Goal: Information Seeking & Learning: Learn about a topic

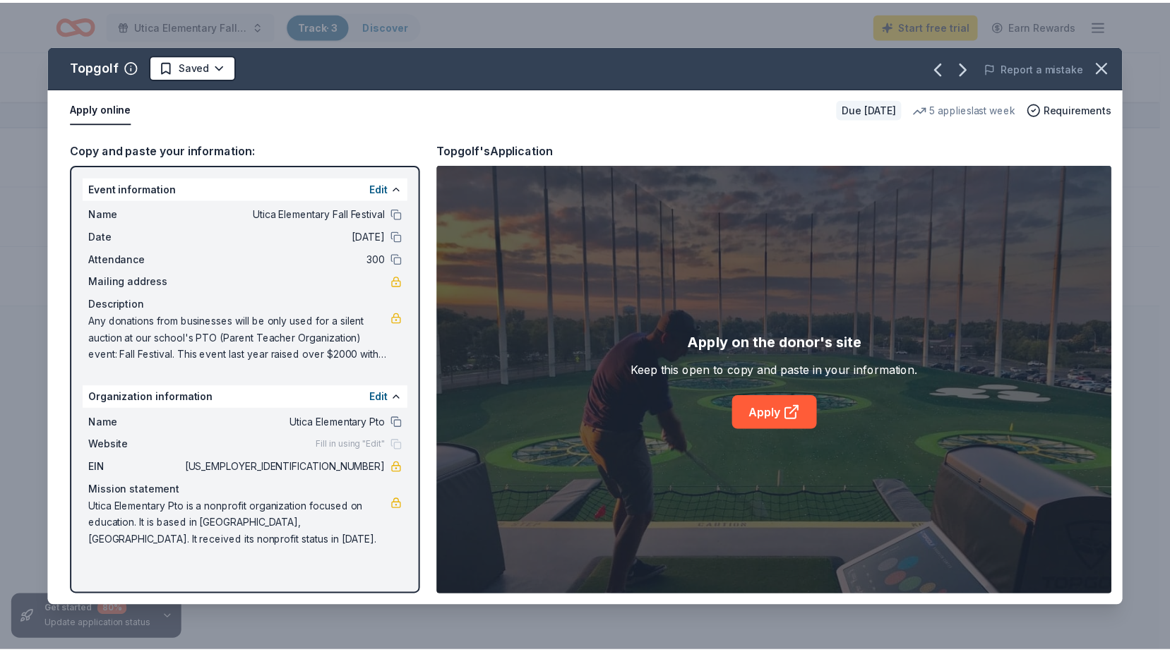
scroll to position [1, 0]
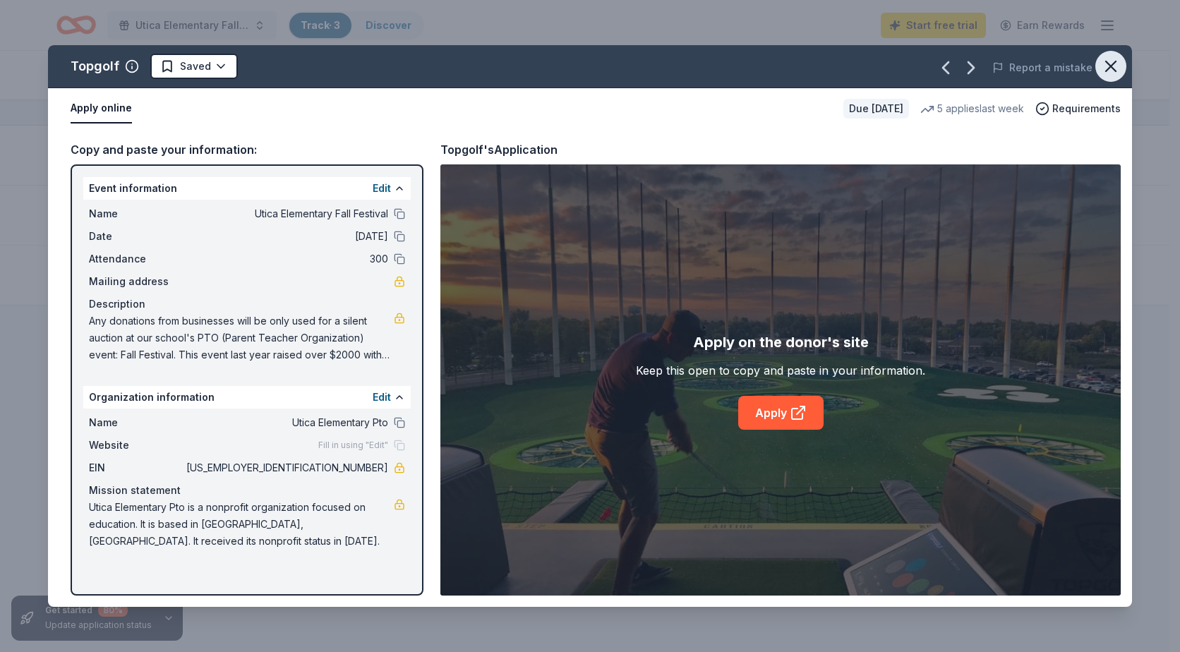
click at [1117, 64] on icon "button" at bounding box center [1111, 66] width 20 height 20
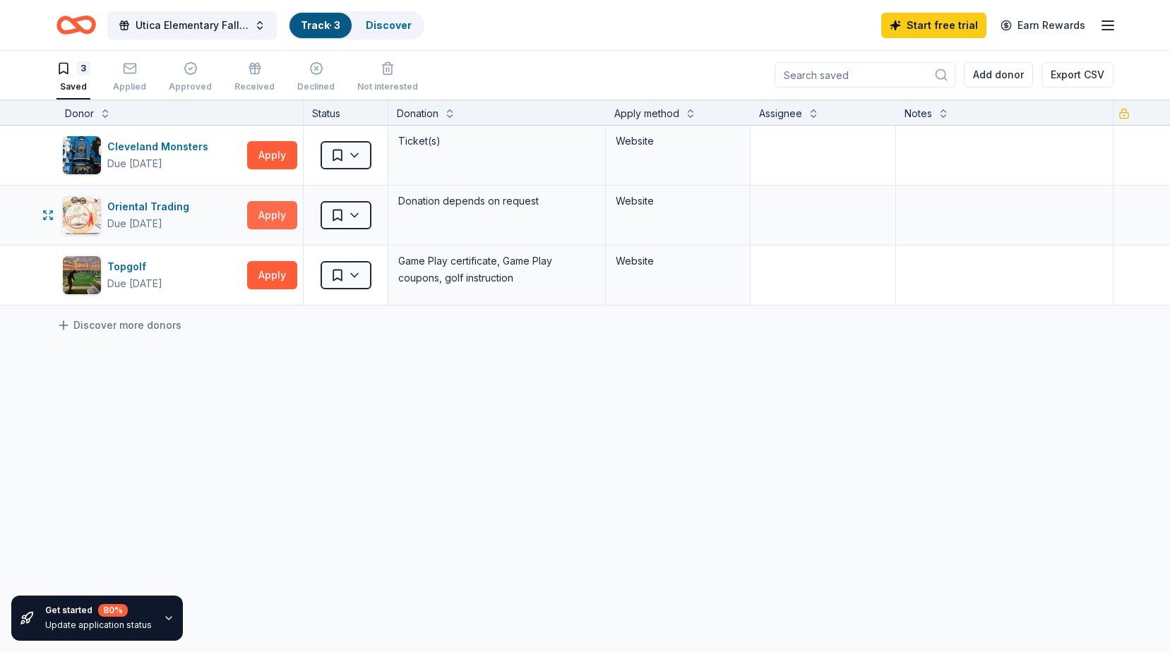
click at [268, 217] on button "Apply" at bounding box center [272, 215] width 50 height 28
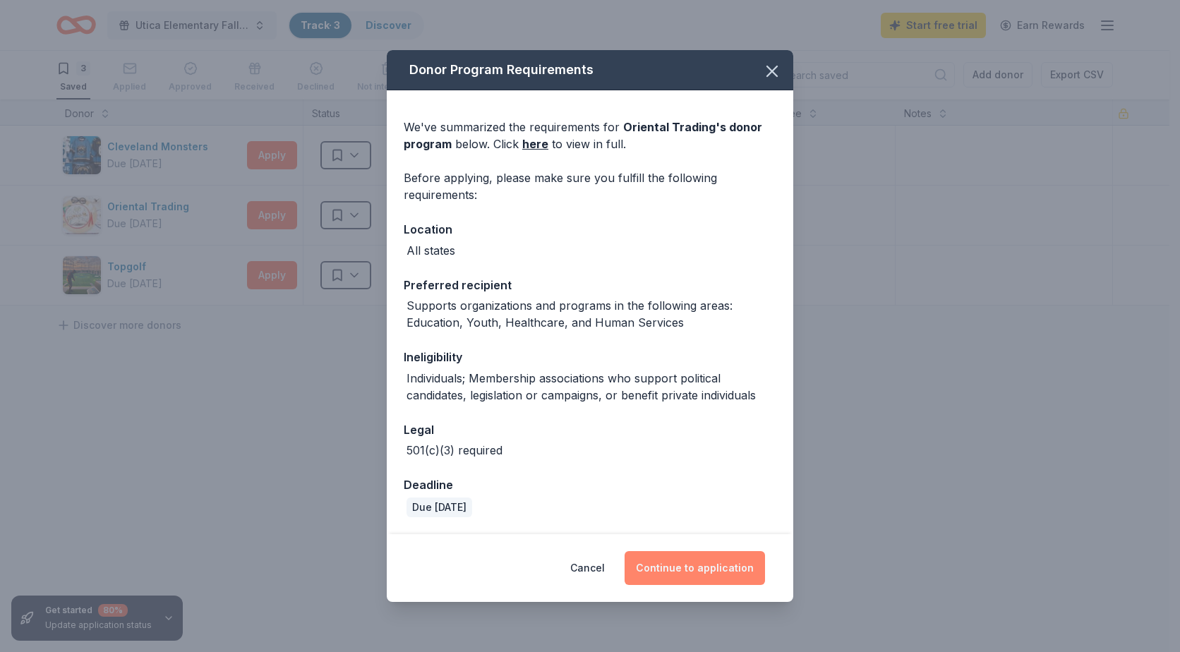
click at [697, 571] on button "Continue to application" at bounding box center [695, 568] width 140 height 34
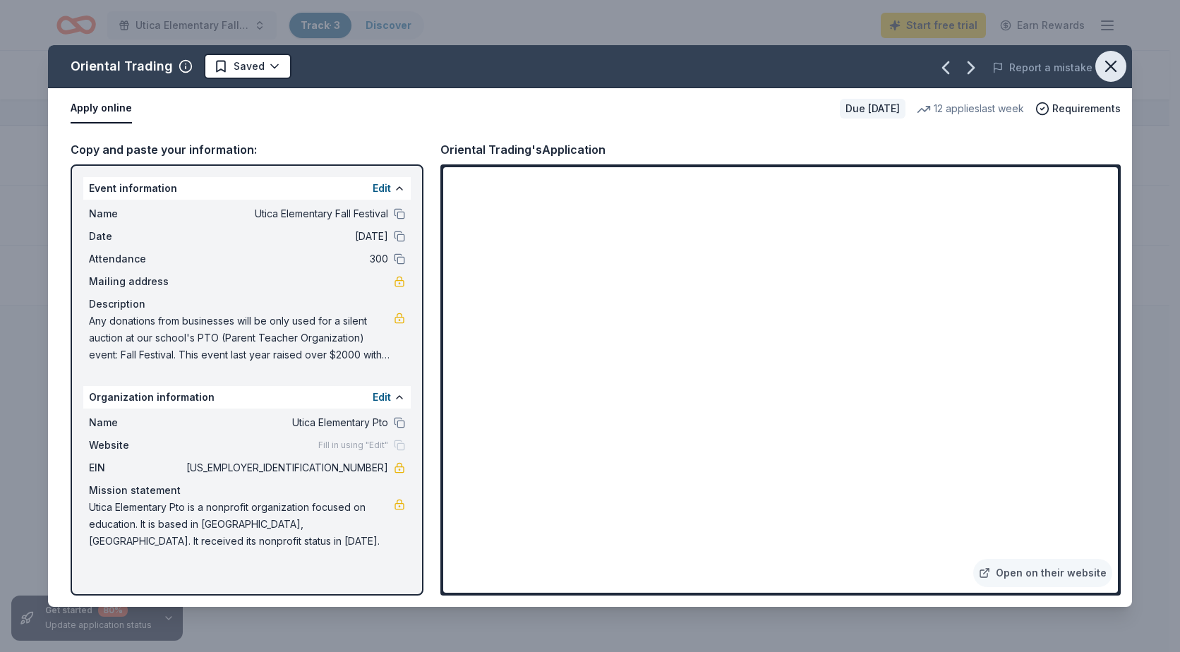
click at [1112, 71] on icon "button" at bounding box center [1111, 66] width 20 height 20
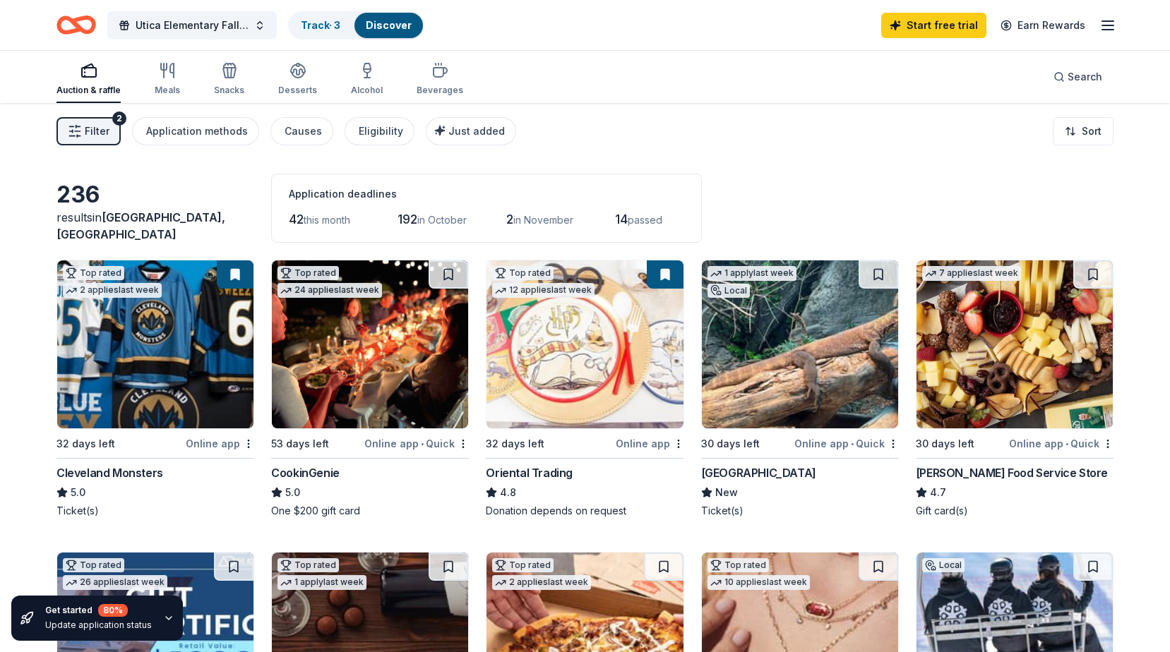
click at [1097, 129] on html "Utica Elementary Fall Festival Track · 3 Discover Start free trial Earn Rewards…" at bounding box center [585, 326] width 1170 height 652
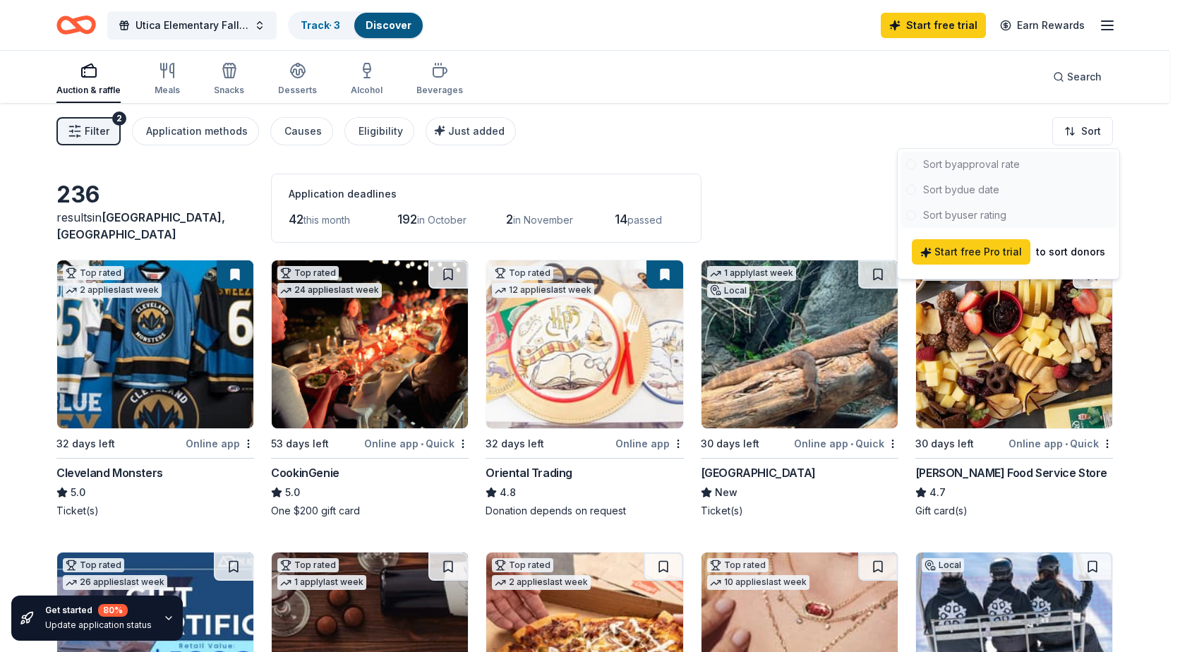
click at [972, 164] on div at bounding box center [1009, 190] width 216 height 76
click at [789, 141] on html "Utica Elementary Fall Festival Track · 3 Discover Start free trial Earn Rewards…" at bounding box center [590, 326] width 1180 height 652
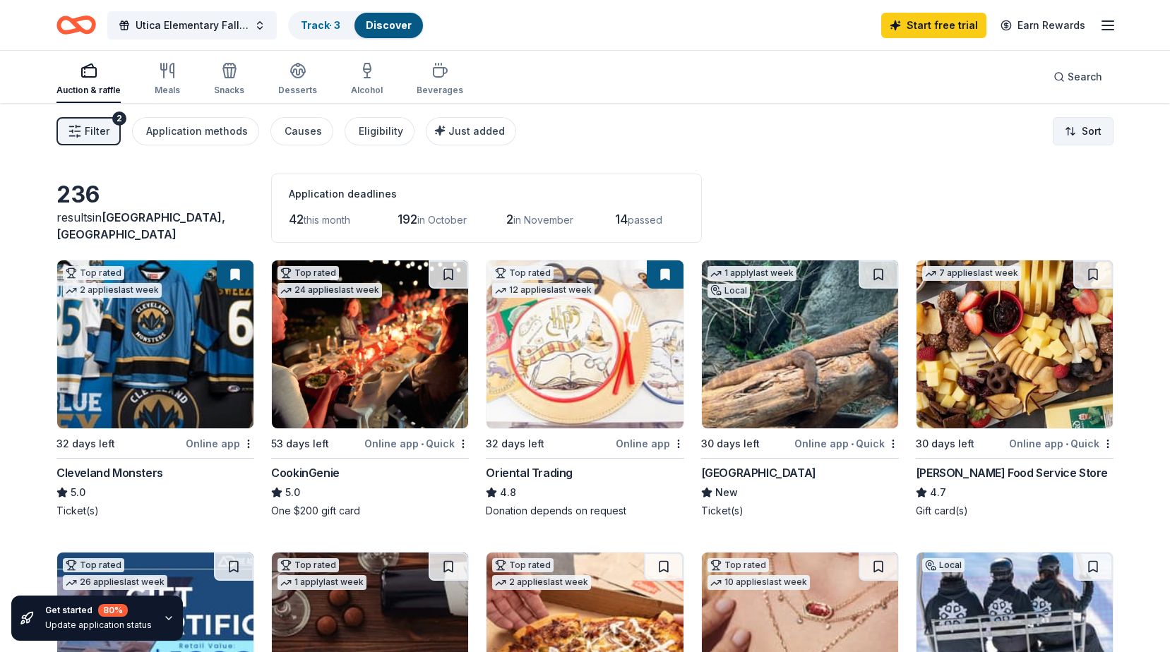
click at [1080, 125] on html "Utica Elementary Fall Festival Track · 3 Discover Start free trial Earn Rewards…" at bounding box center [585, 326] width 1170 height 652
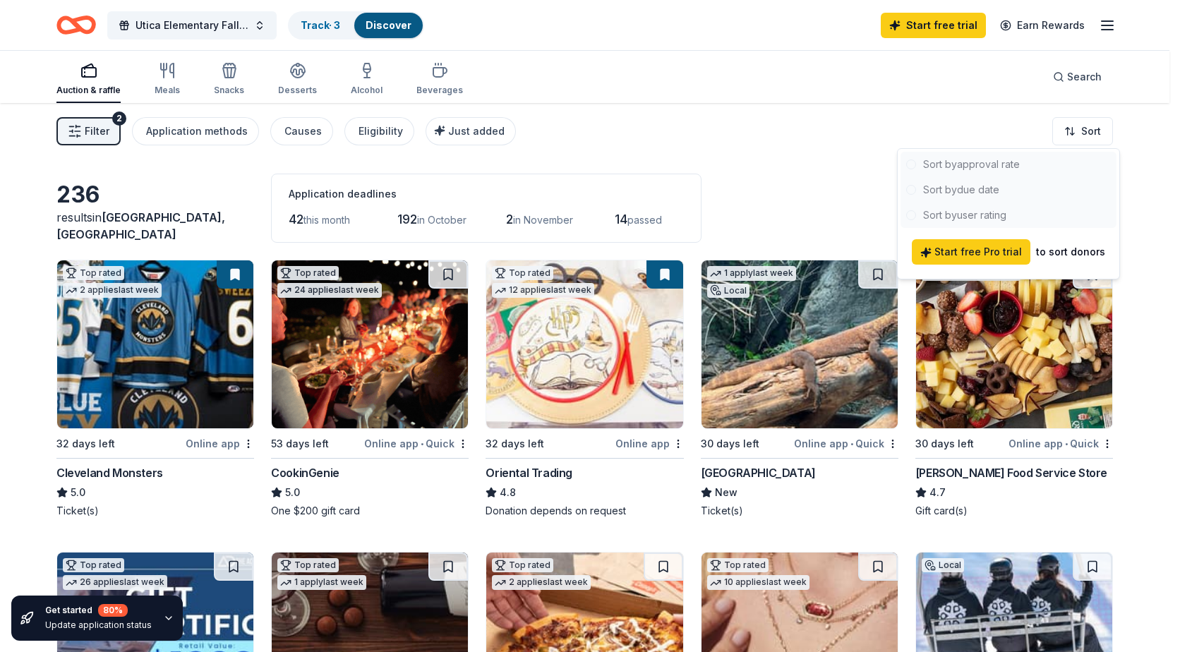
click at [836, 165] on html "Utica Elementary Fall Festival Track · 3 Discover Start free trial Earn Rewards…" at bounding box center [590, 326] width 1180 height 652
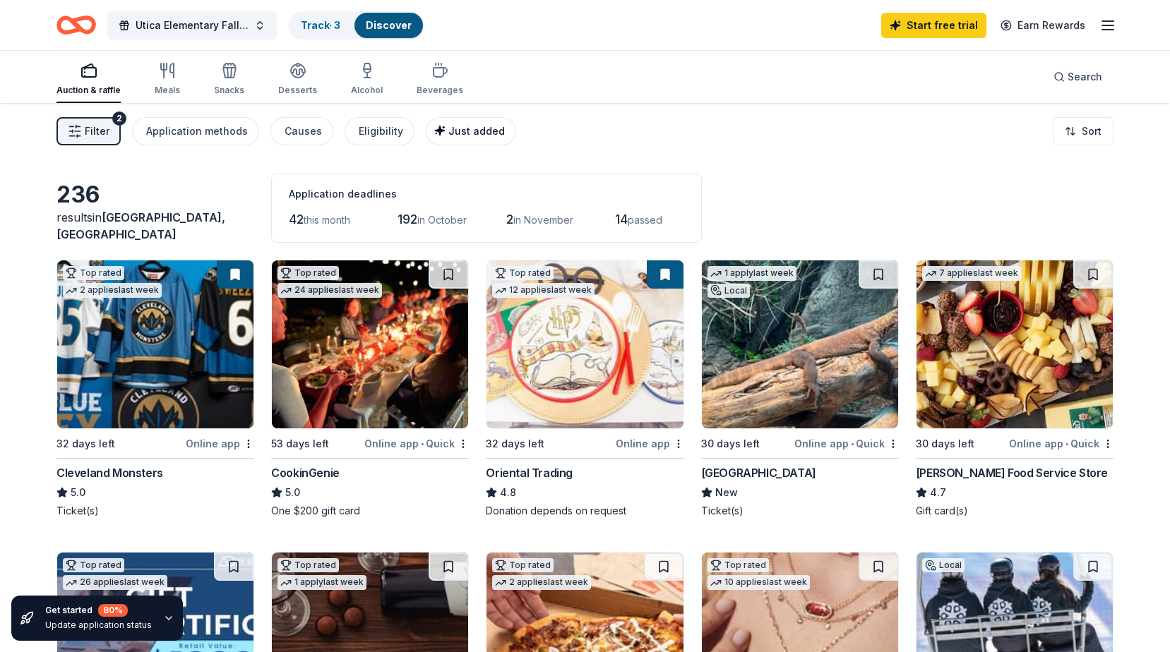
click at [454, 128] on span "Just added" at bounding box center [476, 131] width 56 height 12
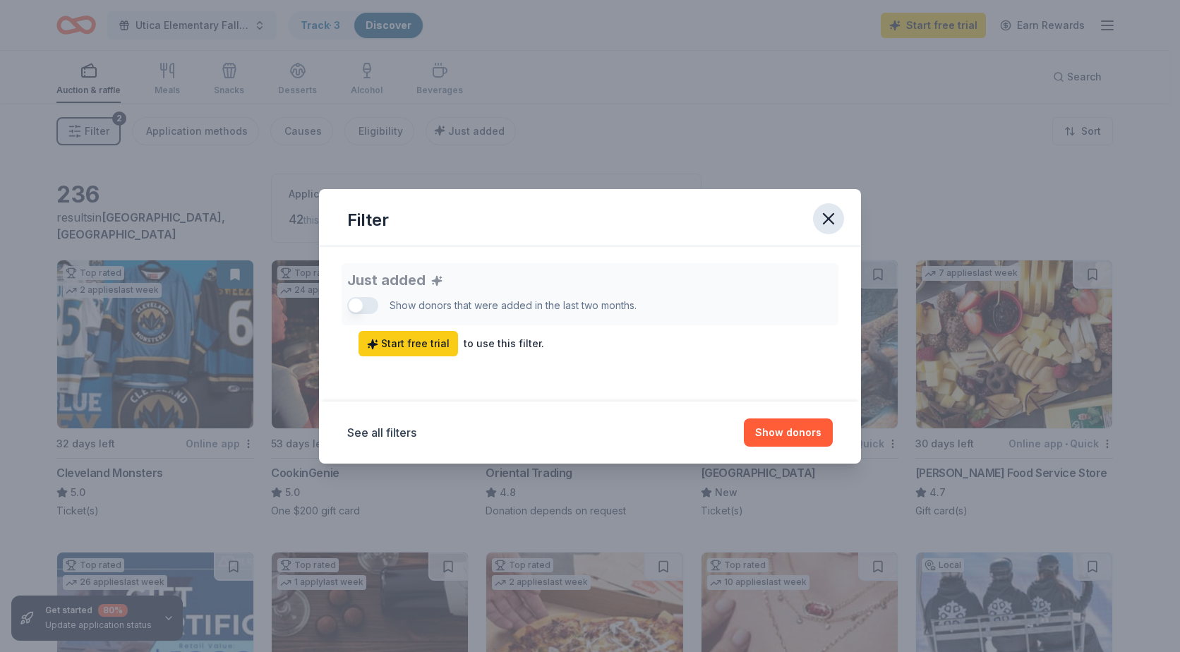
click at [820, 219] on icon "button" at bounding box center [829, 219] width 20 height 20
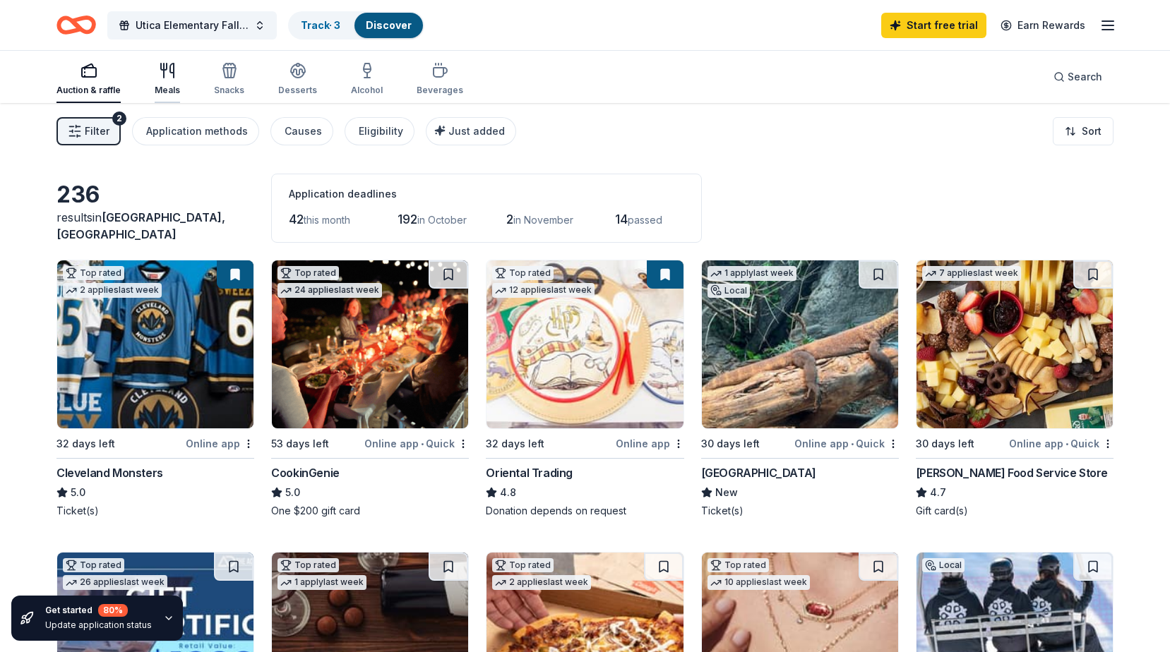
click at [176, 79] on div "Meals" at bounding box center [167, 79] width 25 height 34
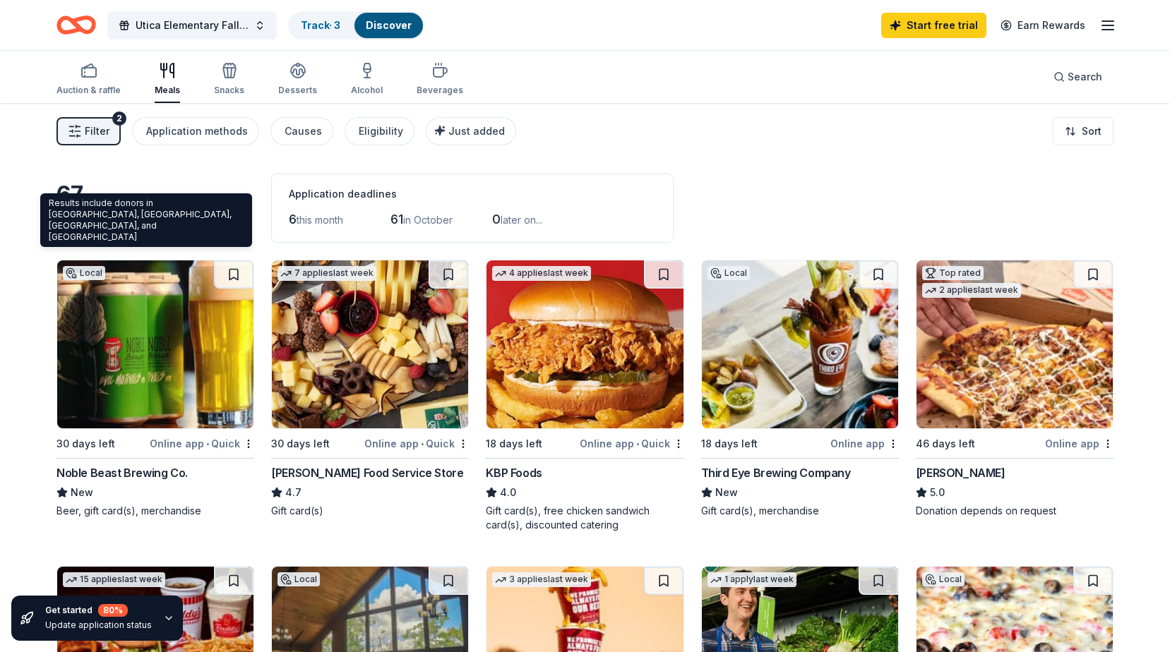
click at [162, 232] on span "[GEOGRAPHIC_DATA], [GEOGRAPHIC_DATA]" at bounding box center [140, 225] width 169 height 31
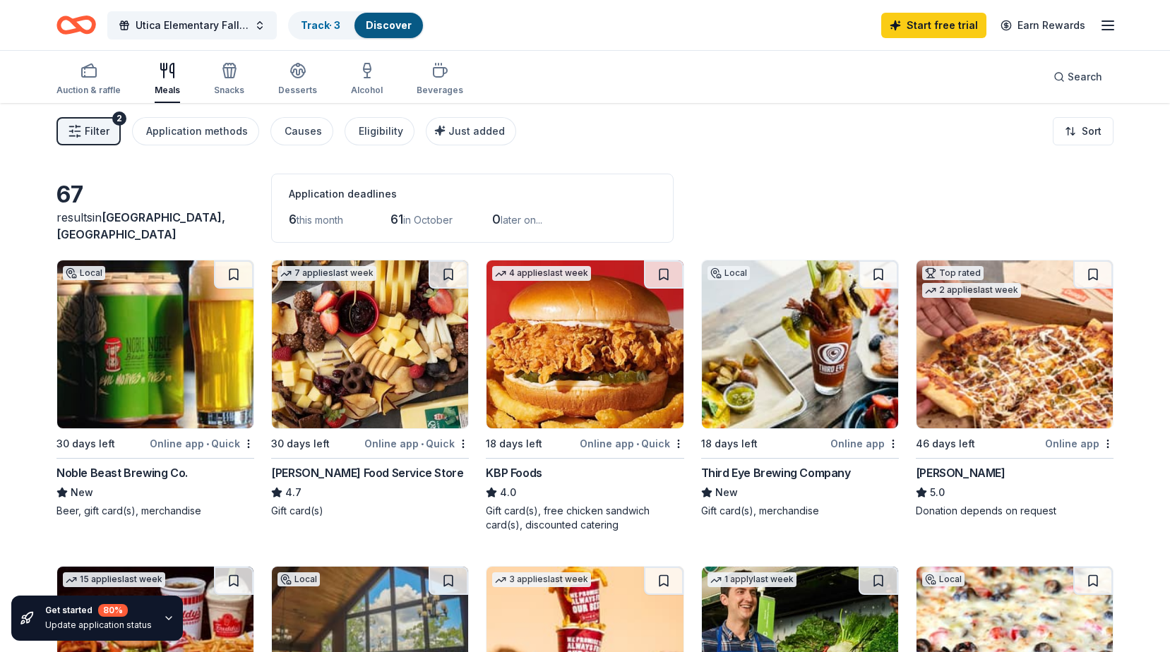
click at [77, 209] on div "67" at bounding box center [155, 195] width 198 height 28
click at [1081, 129] on html "Utica Elementary Fall Festival Track · 3 Discover Start free trial Earn Rewards…" at bounding box center [585, 326] width 1170 height 652
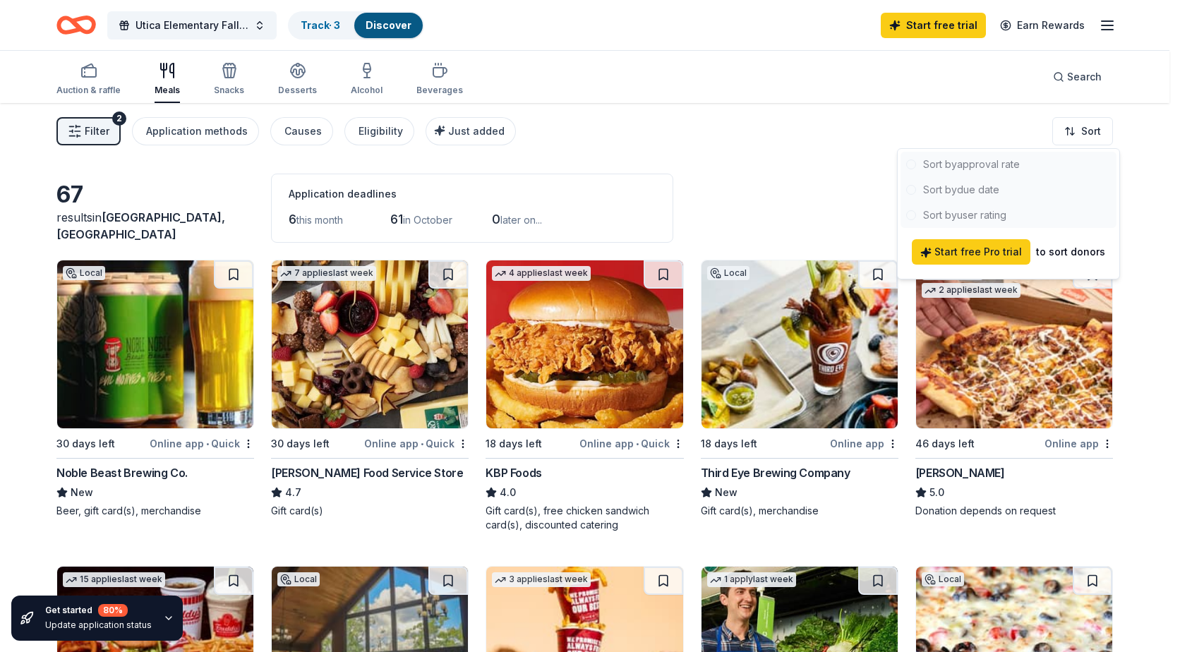
click at [812, 207] on html "Utica Elementary Fall Festival Track · 3 Discover Start free trial Earn Rewards…" at bounding box center [590, 326] width 1180 height 652
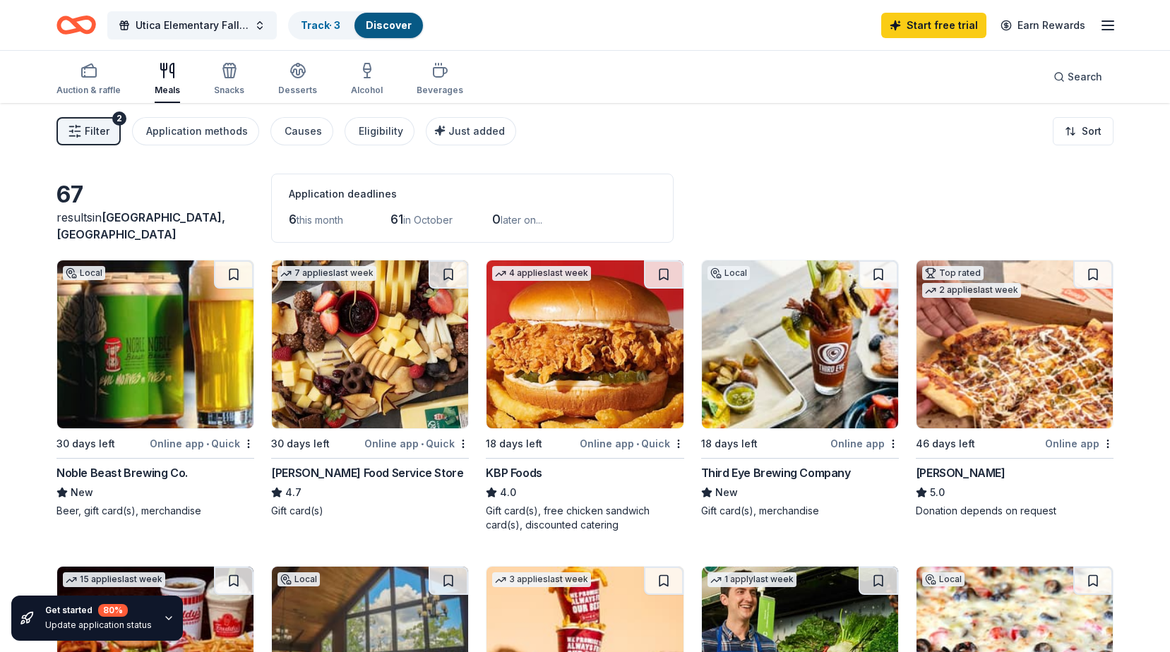
click at [88, 131] on span "Filter" at bounding box center [97, 131] width 25 height 17
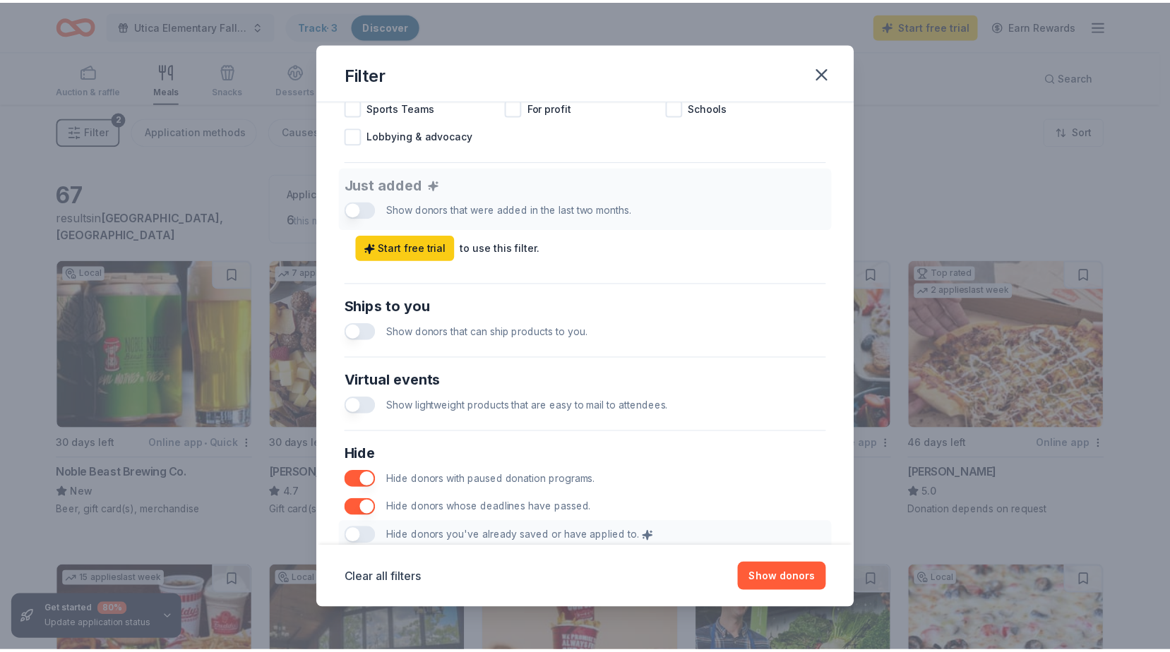
scroll to position [579, 0]
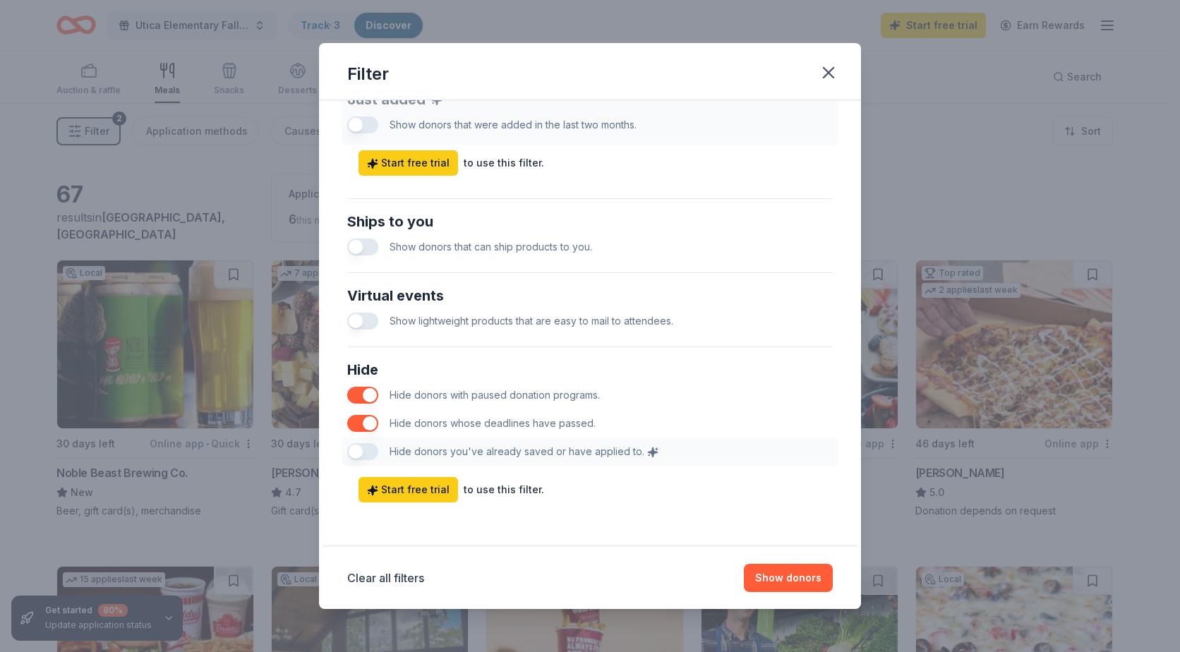
click at [362, 248] on button "button" at bounding box center [362, 247] width 31 height 17
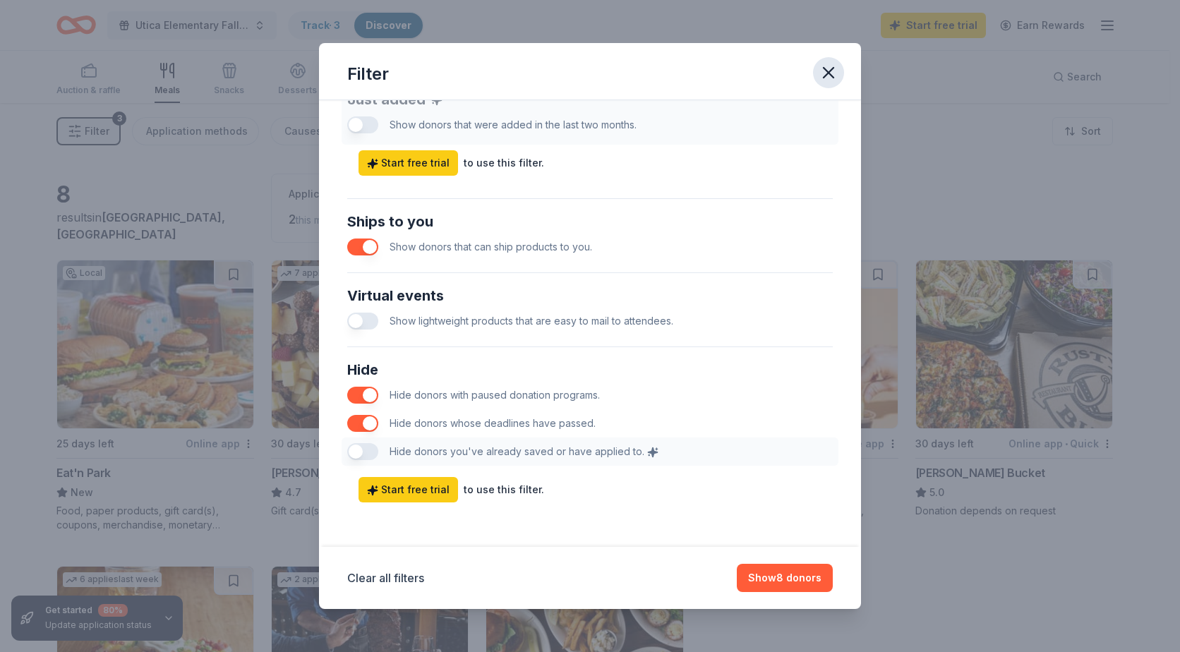
click at [829, 73] on icon "button" at bounding box center [829, 73] width 10 height 10
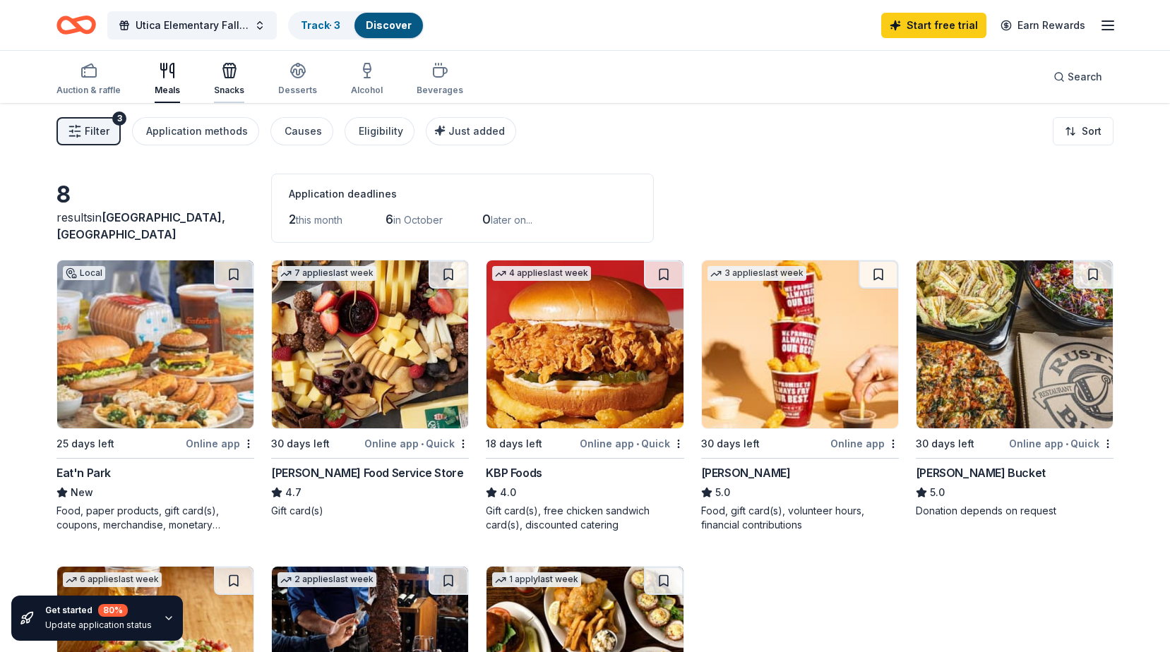
click at [218, 80] on div "Snacks" at bounding box center [229, 79] width 30 height 34
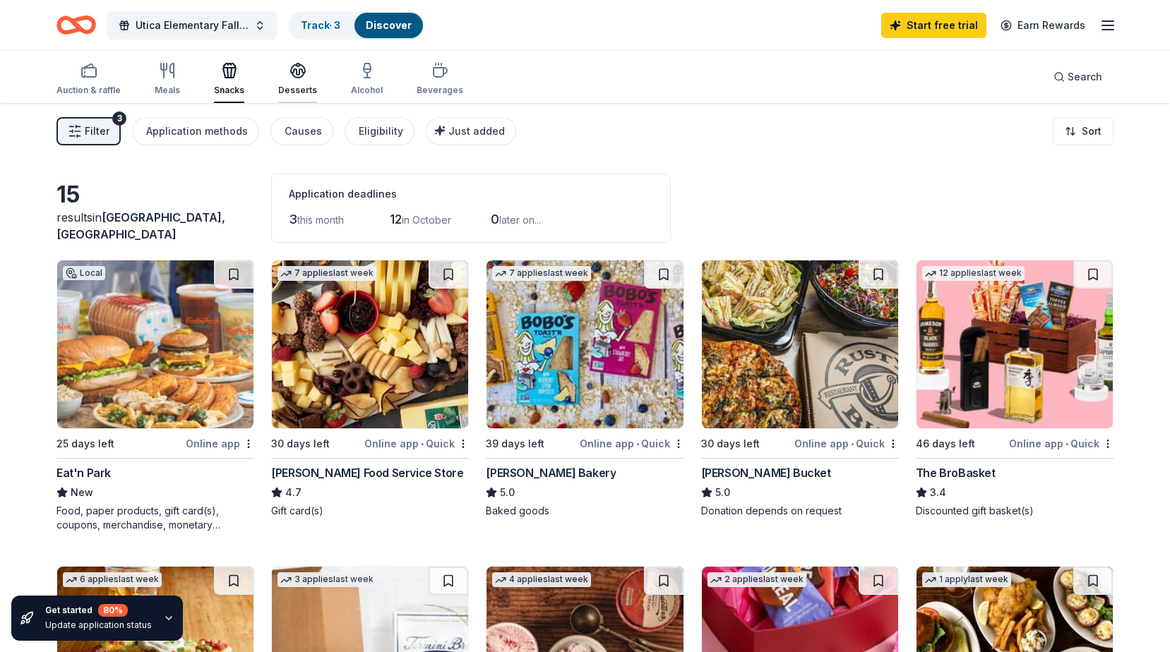
click at [298, 79] on div "Desserts" at bounding box center [297, 79] width 39 height 34
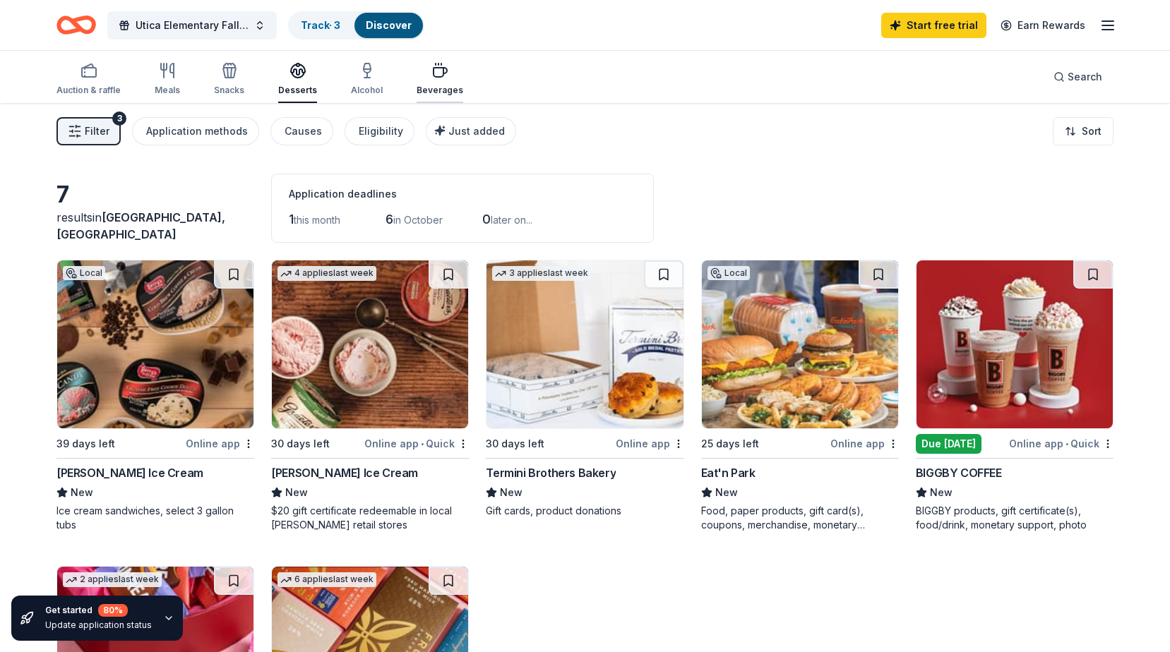
click at [431, 68] on icon "button" at bounding box center [439, 70] width 17 height 17
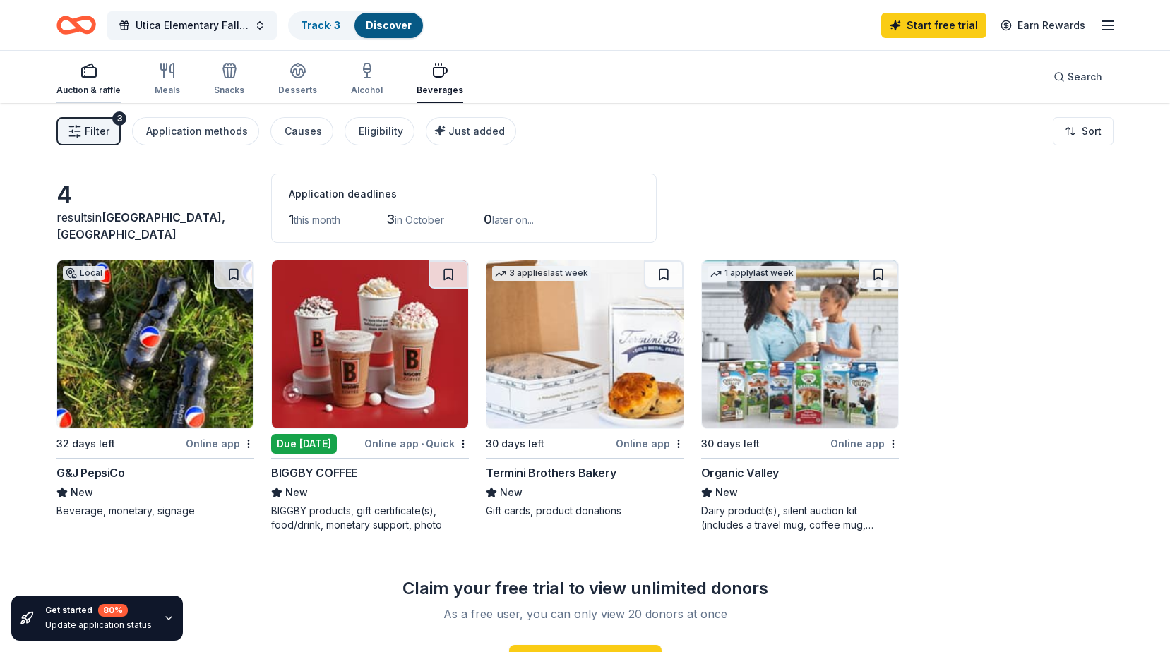
click at [90, 69] on icon "button" at bounding box center [88, 70] width 17 height 17
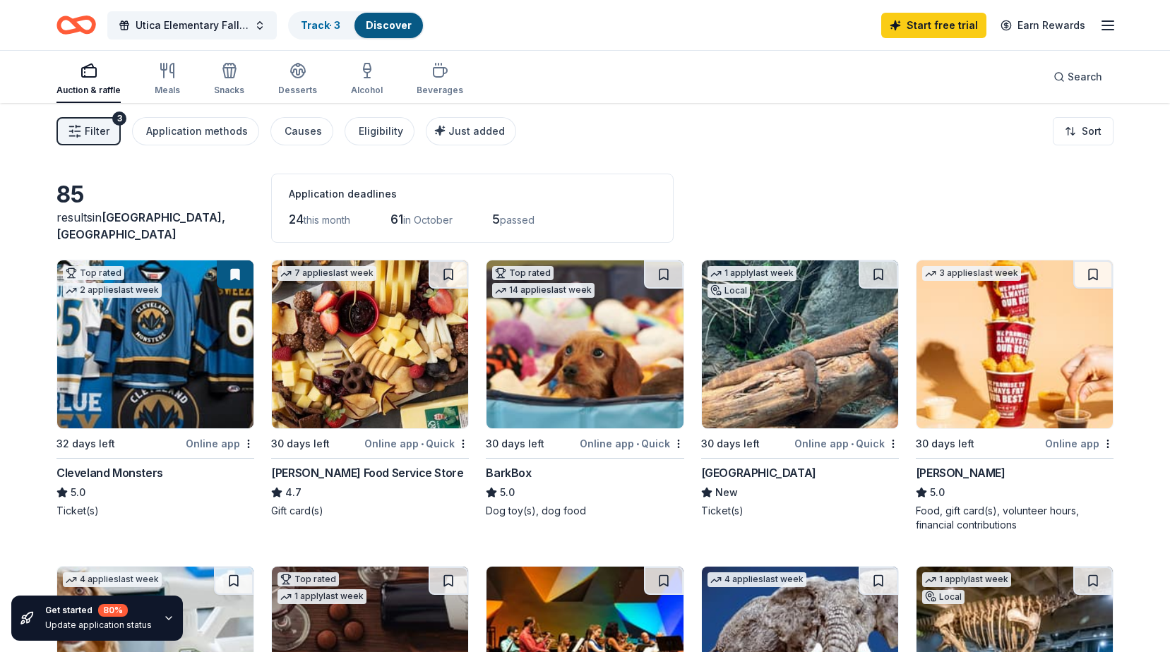
click at [1114, 29] on icon "button" at bounding box center [1107, 25] width 17 height 17
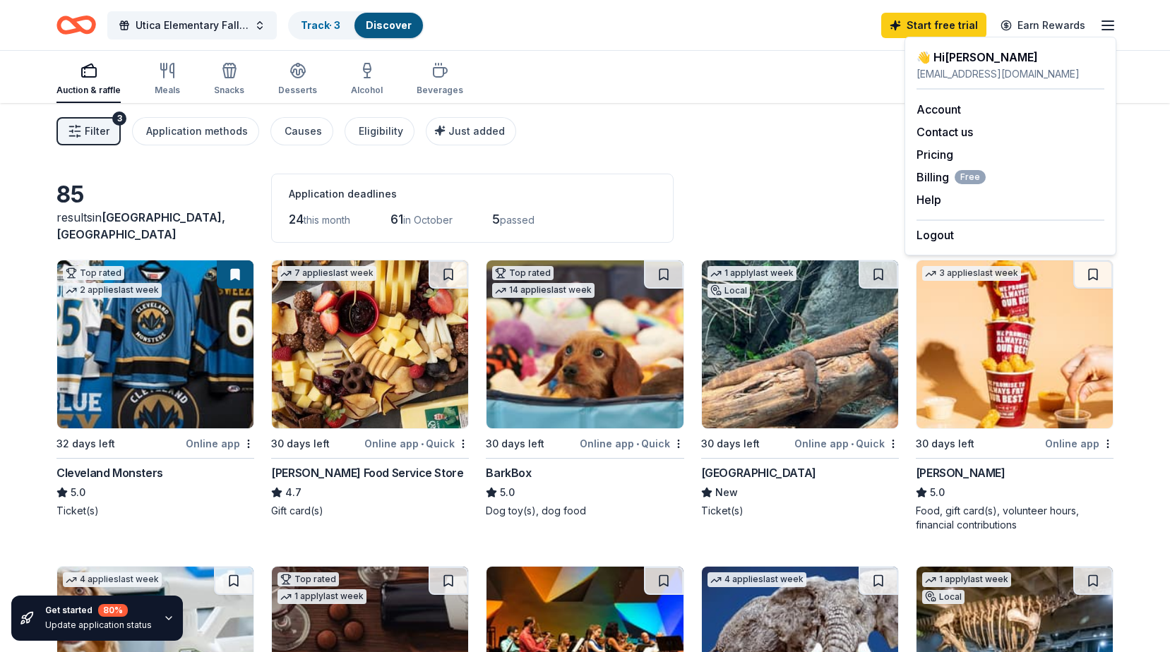
click at [825, 175] on div "85 results in [GEOGRAPHIC_DATA], [GEOGRAPHIC_DATA] Application deadlines 24 thi…" at bounding box center [584, 208] width 1057 height 69
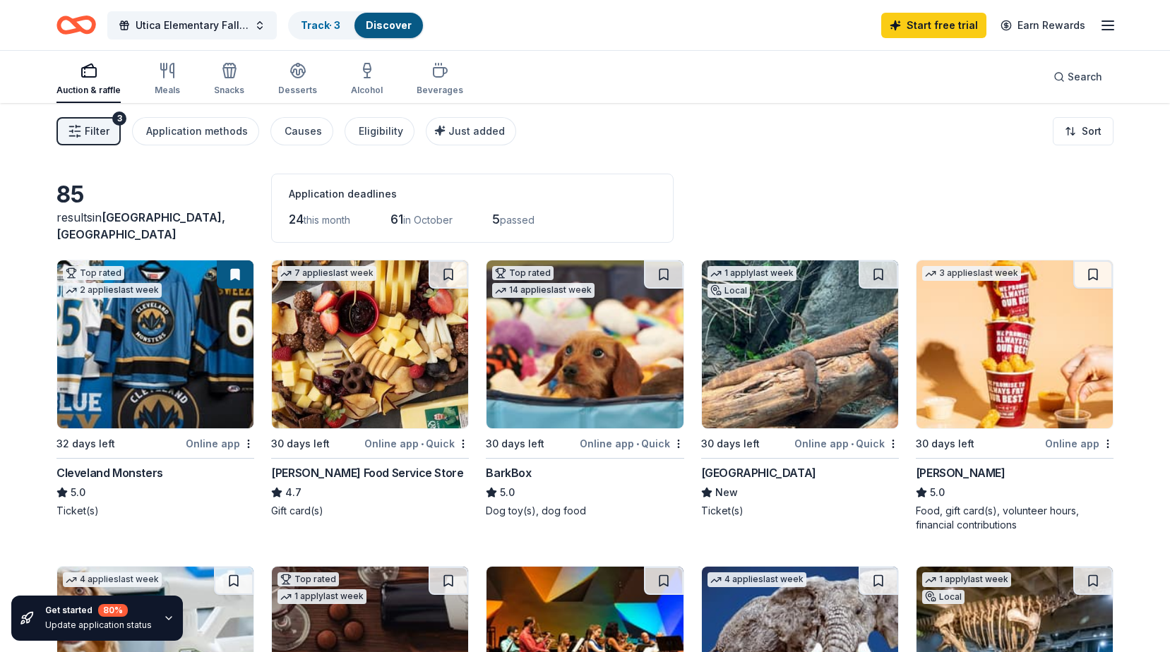
scroll to position [212, 0]
